Goal: Check status: Check status

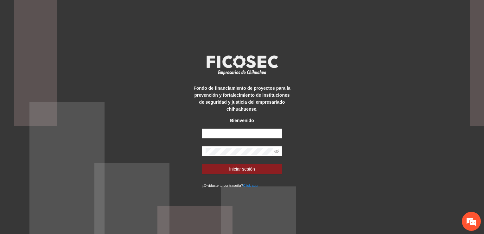
type input "**********"
click at [95, 162] on div "**********" at bounding box center [242, 117] width 484 height 234
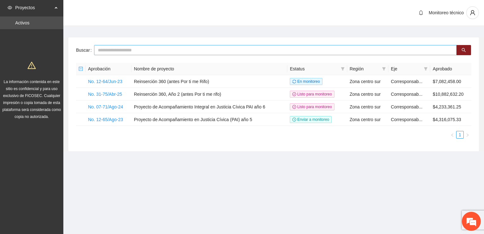
click at [114, 48] on input "text" at bounding box center [275, 50] width 363 height 10
click at [94, 106] on link "No. 07-71/Ago-24" at bounding box center [105, 106] width 35 height 5
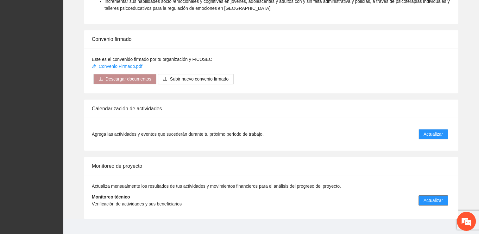
scroll to position [527, 0]
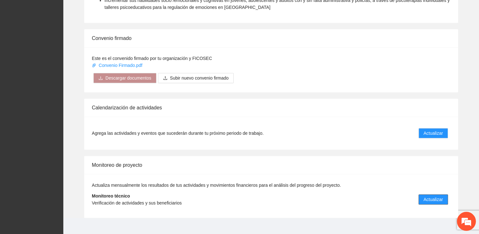
click at [434, 196] on span "Actualizar" at bounding box center [433, 199] width 19 height 7
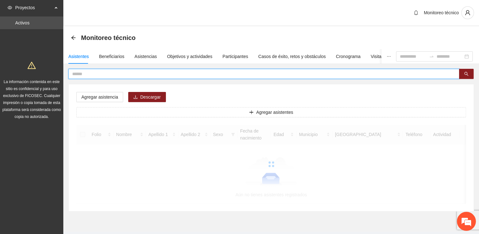
click at [95, 75] on input "text" at bounding box center [261, 73] width 379 height 7
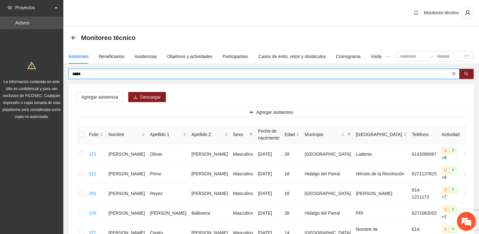
drag, startPoint x: 86, startPoint y: 75, endPoint x: 41, endPoint y: 70, distance: 45.6
click at [41, 70] on section "Proyectos Activos La información contenida en este sitio es confidencial y para…" at bounding box center [239, 212] width 479 height 424
type input "*********"
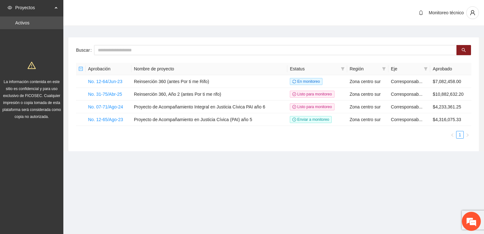
click at [112, 131] on ul "1" at bounding box center [273, 135] width 395 height 8
click at [112, 106] on link "No. 07-71/Ago-24" at bounding box center [105, 106] width 35 height 5
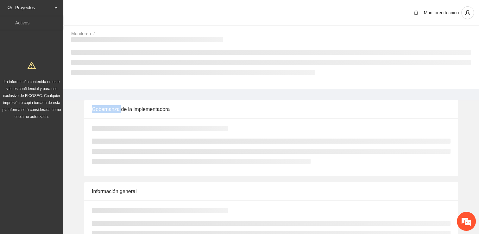
click at [112, 106] on div "Gobernanza de la implementadora" at bounding box center [271, 109] width 359 height 18
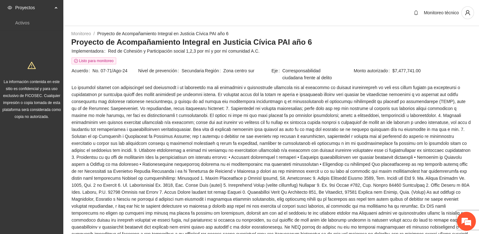
click at [322, 106] on span at bounding box center [271, 174] width 399 height 181
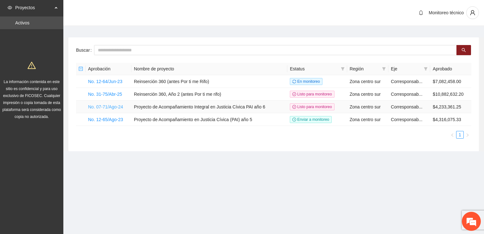
click at [101, 107] on link "No. 07-71/Ago-24" at bounding box center [105, 106] width 35 height 5
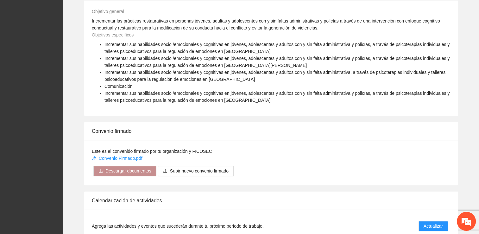
scroll to position [527, 0]
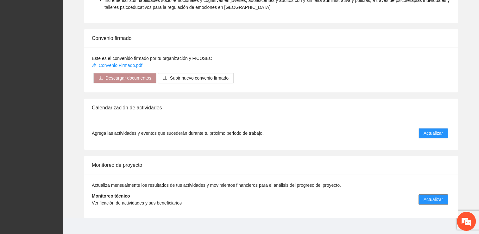
click at [426, 196] on span "Actualizar" at bounding box center [433, 199] width 19 height 7
